Goal: Find specific page/section: Find specific page/section

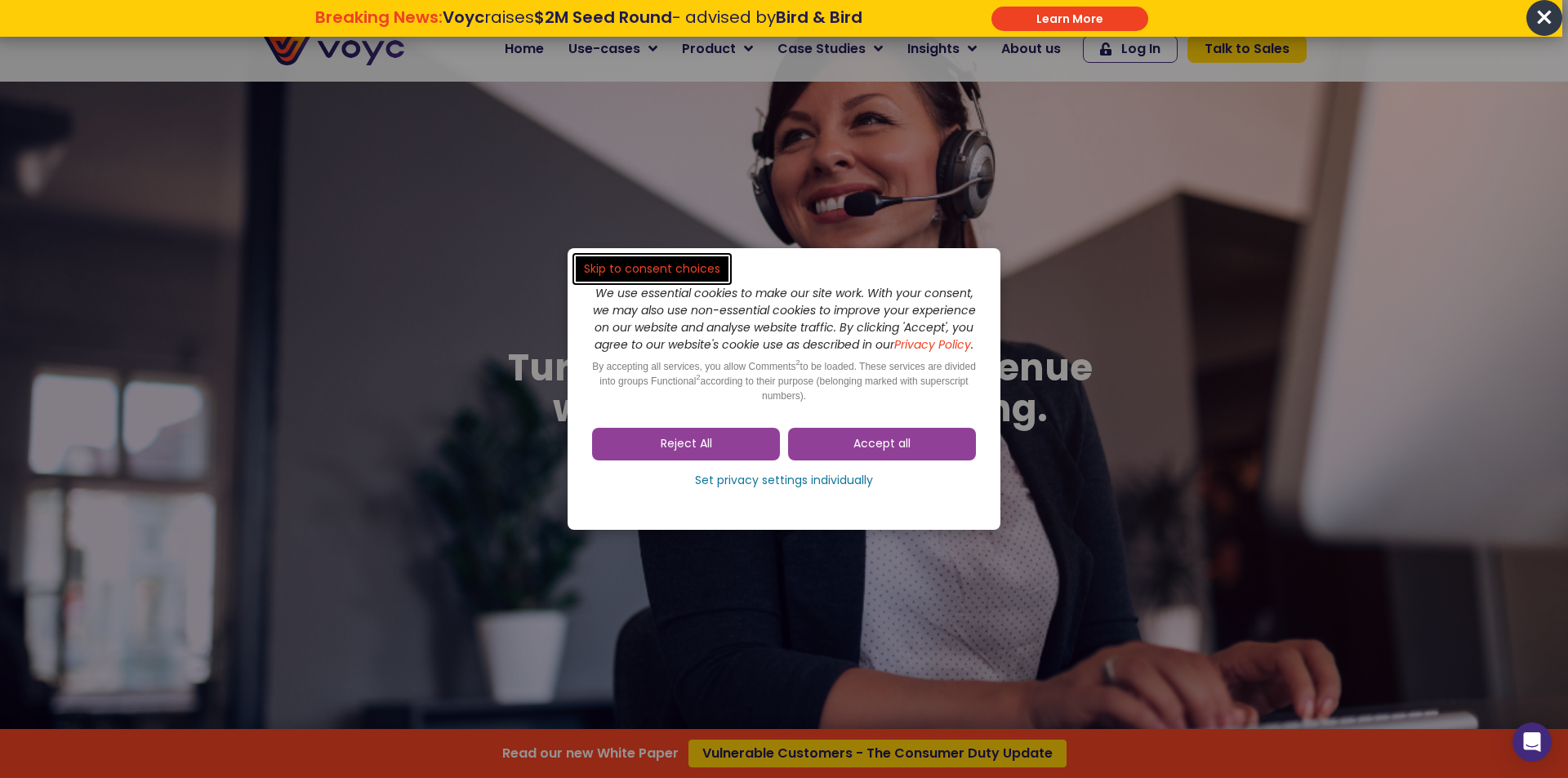
click at [874, 451] on span "Accept all" at bounding box center [882, 444] width 57 height 16
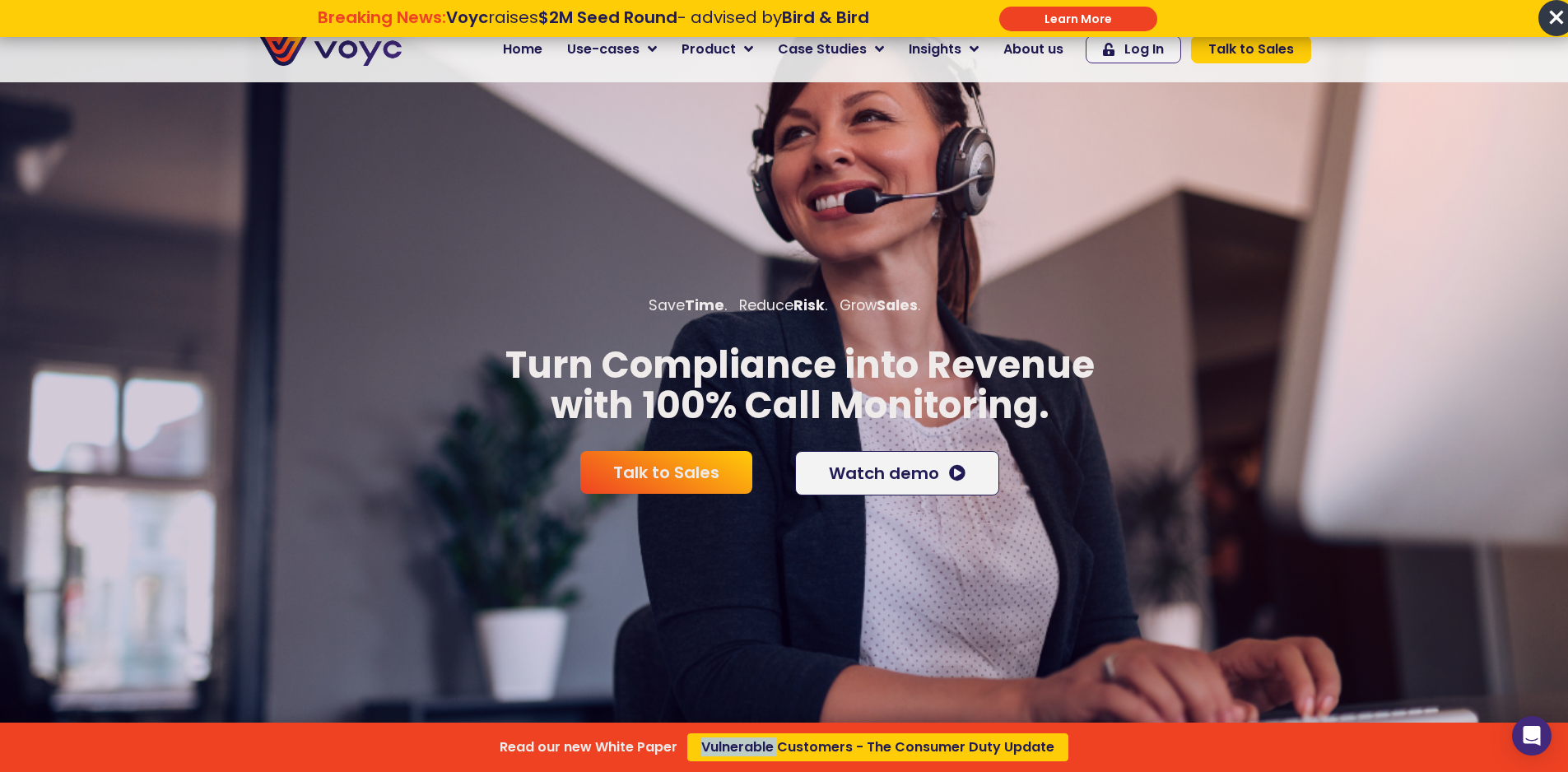
click at [1035, 51] on div "Read our new White Paper Vulnerable Customers - The Consumer Duty Update" at bounding box center [784, 386] width 1568 height 772
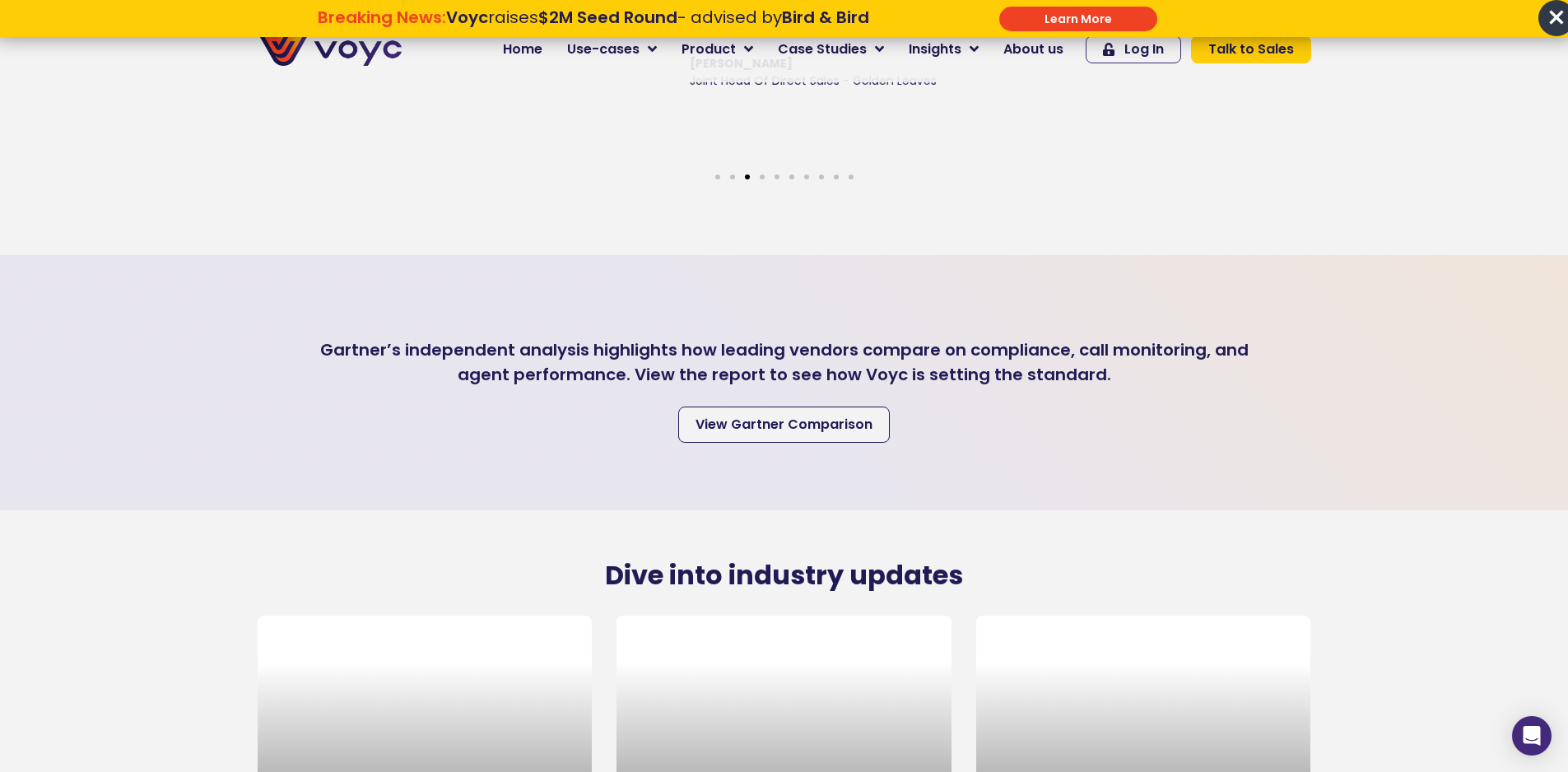
scroll to position [5319, 0]
